Goal: Task Accomplishment & Management: Use online tool/utility

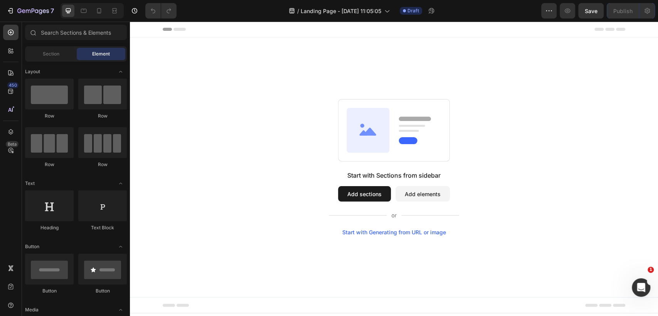
click at [255, 133] on div "Start with Sections from sidebar Add sections Add elements Start with Generatin…" at bounding box center [394, 167] width 473 height 137
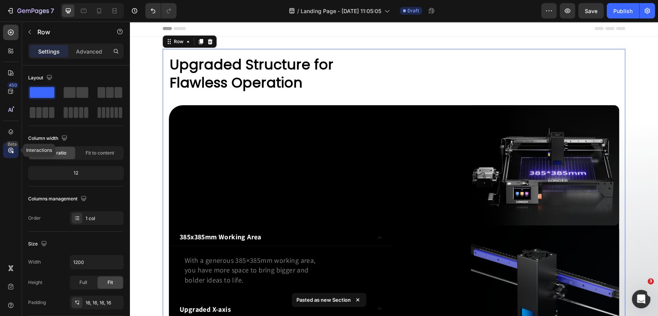
click at [10, 153] on icon at bounding box center [10, 150] width 5 height 5
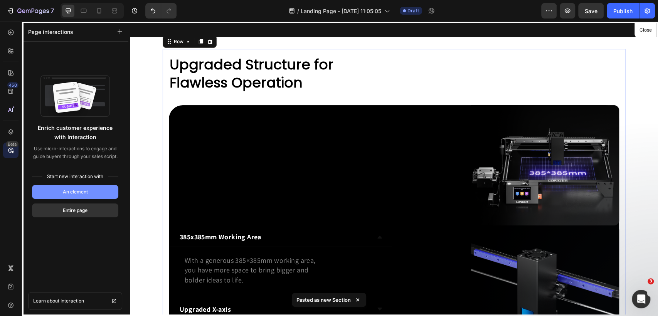
click at [74, 195] on div "An element" at bounding box center [75, 192] width 25 height 7
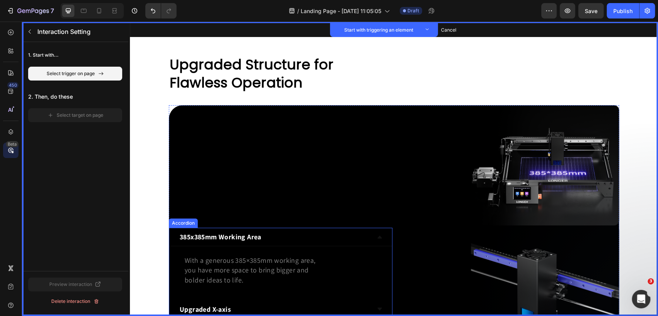
click at [248, 240] on strong "385x385mm Working Area" at bounding box center [221, 237] width 82 height 9
click at [240, 220] on button "Set as trigger" at bounding box center [233, 220] width 35 height 9
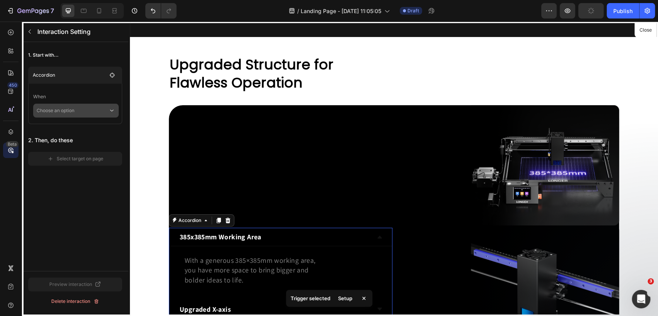
click at [88, 112] on p "Choose an option" at bounding box center [73, 111] width 72 height 14
click at [88, 130] on p "Click on element" at bounding box center [70, 132] width 37 height 8
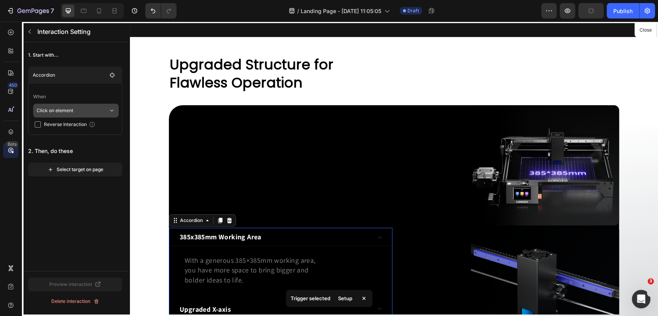
click at [71, 114] on p "Click on element" at bounding box center [73, 111] width 72 height 14
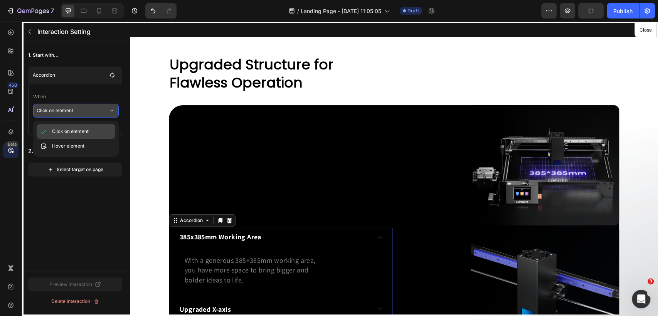
click at [76, 136] on div "Click on element" at bounding box center [76, 131] width 79 height 15
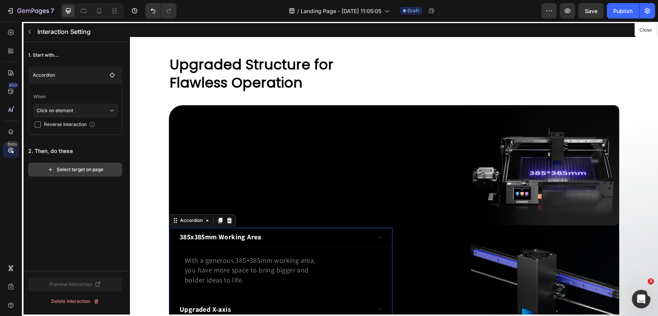
click at [77, 170] on div "Select target on page" at bounding box center [75, 169] width 56 height 7
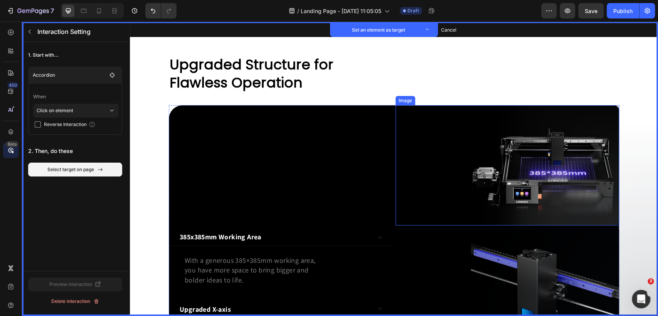
click at [599, 194] on img at bounding box center [508, 165] width 224 height 120
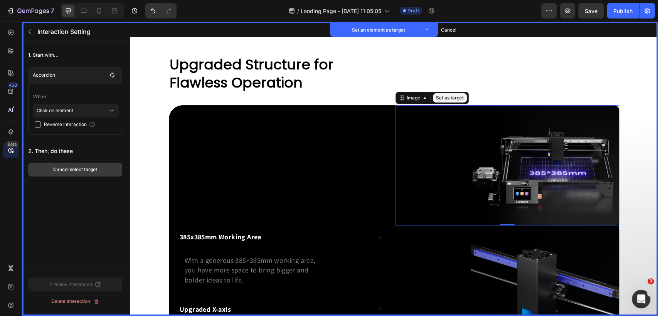
click at [69, 174] on button "Cancel select target" at bounding box center [75, 170] width 94 height 14
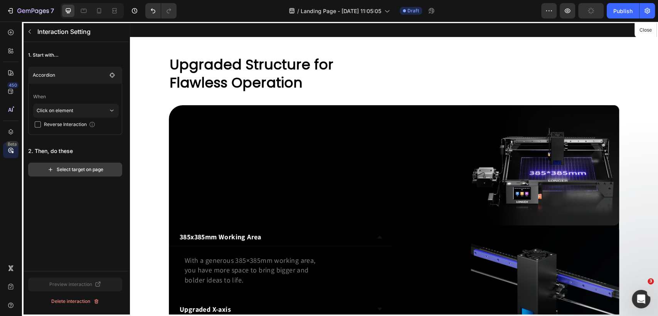
click at [67, 174] on button "Select target on page" at bounding box center [75, 170] width 94 height 14
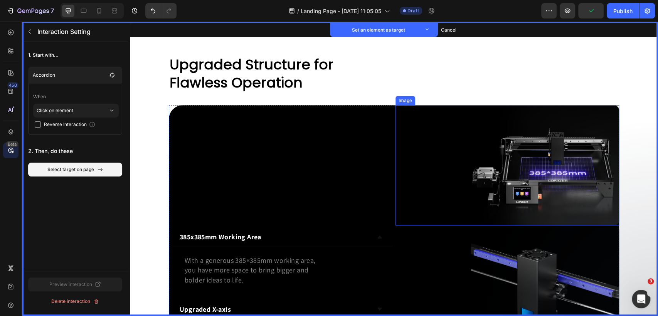
click at [572, 173] on img at bounding box center [508, 165] width 224 height 120
click at [441, 100] on button "Set as target" at bounding box center [450, 97] width 34 height 9
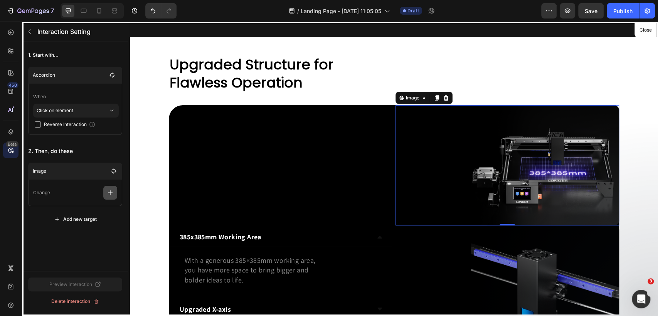
click at [103, 196] on button "button" at bounding box center [110, 193] width 14 height 14
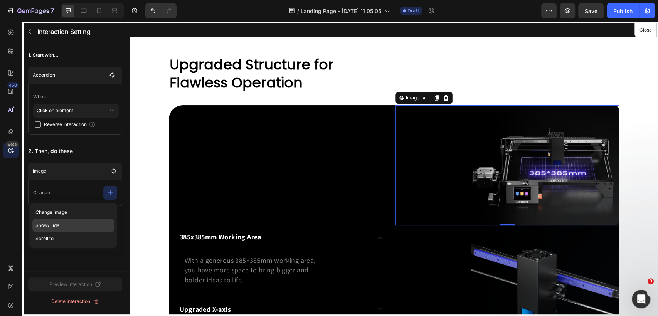
click at [66, 222] on p "Show/Hide" at bounding box center [73, 225] width 82 height 13
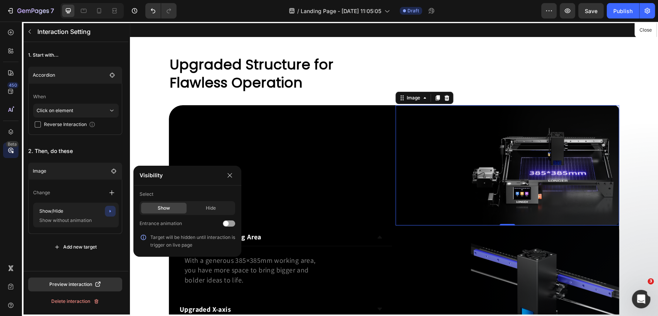
click at [62, 149] on p "2. Then, do these" at bounding box center [75, 151] width 94 height 14
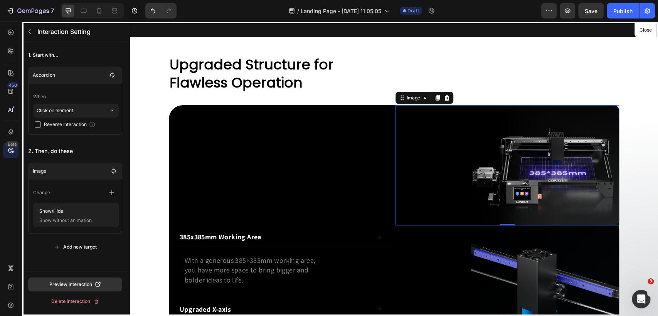
click at [68, 158] on p "2. Then, do these" at bounding box center [75, 151] width 94 height 14
click at [84, 115] on p "Click on element" at bounding box center [73, 111] width 72 height 14
click at [63, 110] on p "Click on element" at bounding box center [73, 111] width 72 height 14
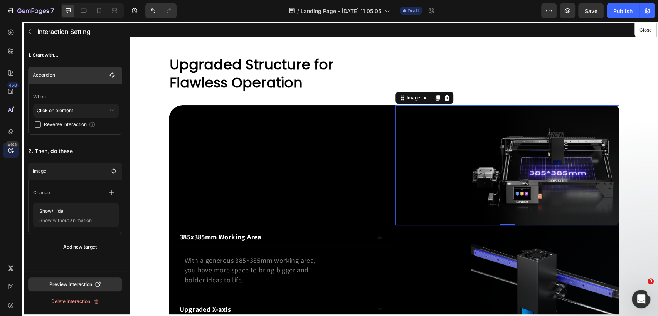
click at [83, 75] on p "Accordion" at bounding box center [70, 75] width 74 height 8
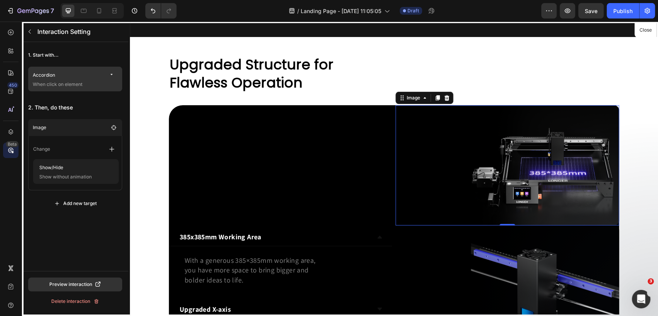
click at [83, 75] on p "Accordion" at bounding box center [70, 75] width 74 height 8
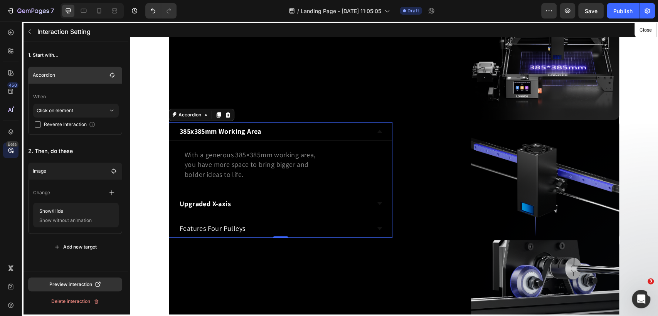
scroll to position [180, 0]
